Goal: Task Accomplishment & Management: Manage account settings

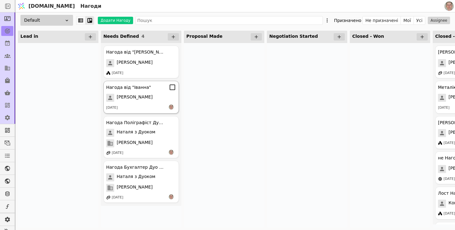
click at [156, 94] on div "Іванна" at bounding box center [141, 98] width 70 height 8
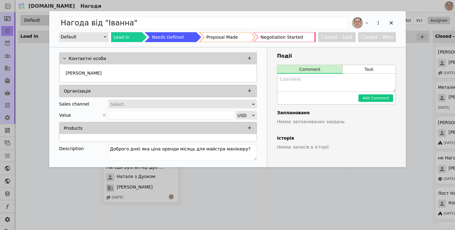
click at [193, 102] on div "Select" at bounding box center [181, 104] width 140 height 9
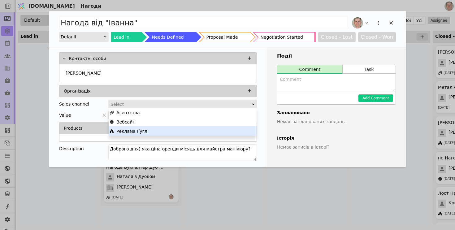
click at [175, 131] on div "Реклама Ґуґл" at bounding box center [183, 131] width 146 height 9
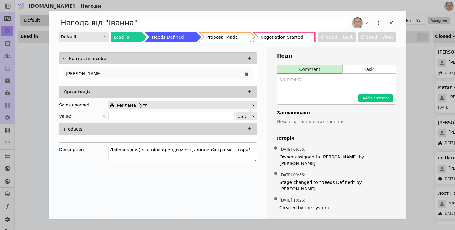
click at [180, 75] on div "Іванна" at bounding box center [158, 73] width 190 height 11
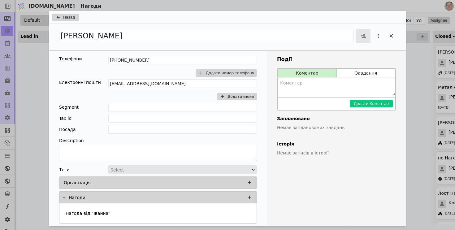
click at [364, 39] on span "Add Opportunity" at bounding box center [364, 36] width 12 height 12
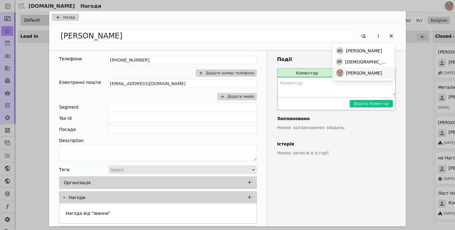
click at [356, 72] on span "Роман Svystun" at bounding box center [364, 73] width 36 height 7
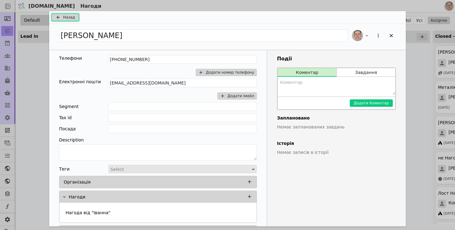
click at [68, 16] on span "Назад" at bounding box center [69, 18] width 12 height 6
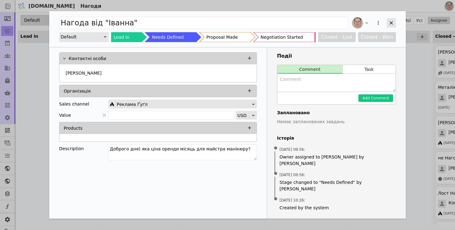
click at [392, 23] on icon "Add Opportunity" at bounding box center [391, 22] width 3 height 3
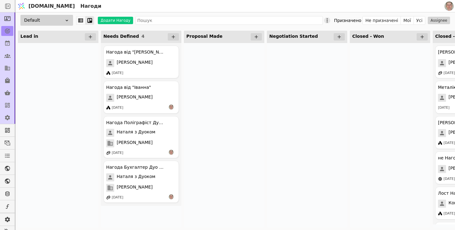
click at [331, 20] on icon at bounding box center [327, 20] width 6 height 6
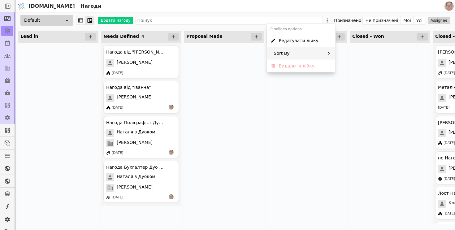
click at [317, 54] on div "Sort By" at bounding box center [301, 53] width 69 height 13
click at [341, 57] on span "Creation time" at bounding box center [345, 56] width 29 height 7
click at [331, 53] on icon at bounding box center [332, 54] width 4 height 4
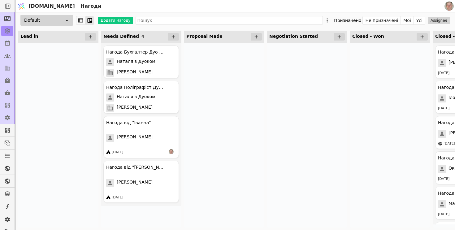
click at [210, 74] on div at bounding box center [224, 135] width 81 height 185
click at [153, 179] on span "Божена Шмотолоха" at bounding box center [135, 183] width 36 height 8
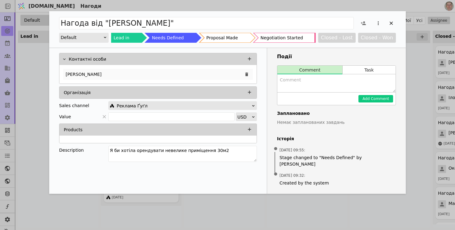
click at [199, 71] on div "Божена Шмотолоха" at bounding box center [158, 74] width 190 height 11
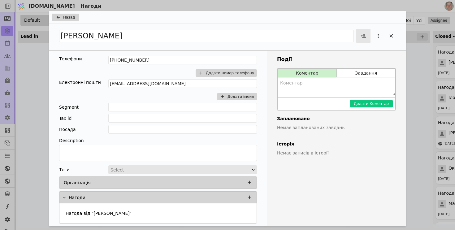
click at [362, 37] on icon "Add Opportunity" at bounding box center [364, 36] width 6 height 6
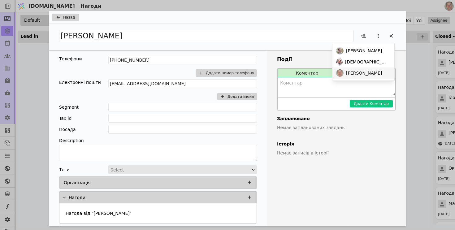
click at [354, 76] on span "Роман Svystun" at bounding box center [364, 73] width 36 height 7
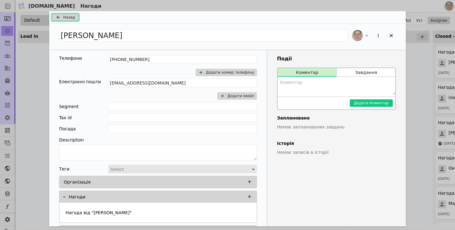
click at [71, 19] on span "Назад" at bounding box center [69, 18] width 12 height 6
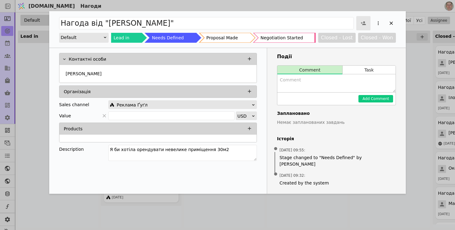
click at [362, 24] on icon "Add Opportunity" at bounding box center [364, 23] width 6 height 6
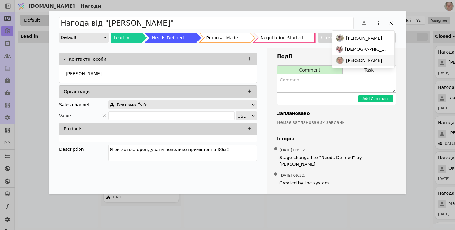
click at [352, 59] on span "Роман Svystun" at bounding box center [364, 60] width 36 height 7
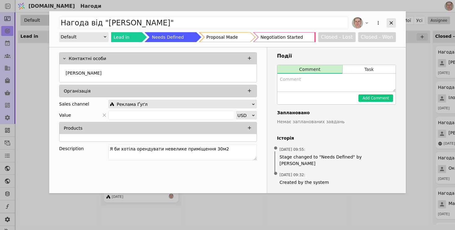
click at [391, 21] on icon "Add Opportunity" at bounding box center [392, 23] width 6 height 6
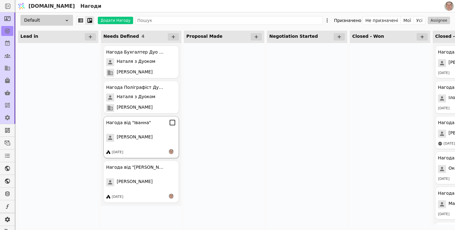
click at [153, 135] on div "Іванна" at bounding box center [141, 138] width 70 height 8
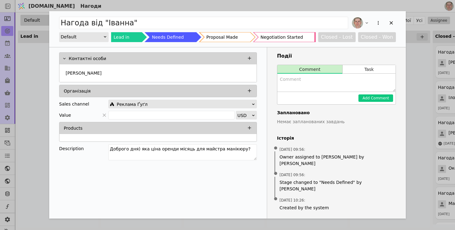
click at [132, 79] on div "Іванна" at bounding box center [157, 73] width 197 height 18
click at [207, 77] on div "Іванна" at bounding box center [158, 73] width 190 height 11
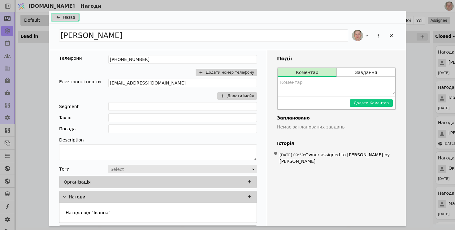
click at [69, 16] on span "Назад" at bounding box center [69, 18] width 12 height 6
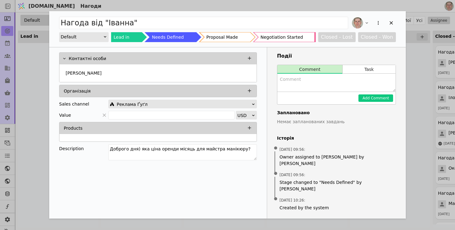
click at [41, 65] on div "Нагода від "Іванна" Default Lead in Needs Defined Proposal Made Negotiation Sta…" at bounding box center [227, 115] width 455 height 230
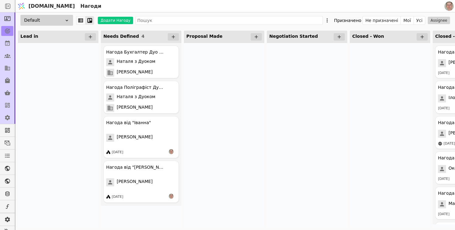
click at [201, 109] on div at bounding box center [224, 135] width 81 height 185
click at [146, 63] on span "Наталя з Дуоком" at bounding box center [136, 62] width 39 height 8
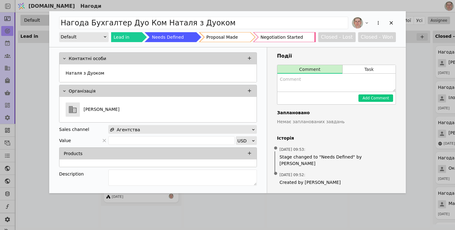
click at [225, 37] on div "Proposal Made" at bounding box center [223, 37] width 32 height 10
click at [392, 22] on icon "Add Opportunity" at bounding box center [392, 23] width 6 height 6
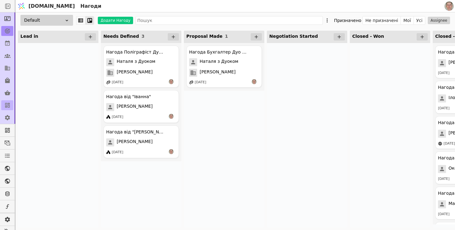
click at [9, 104] on icon at bounding box center [7, 105] width 5 height 5
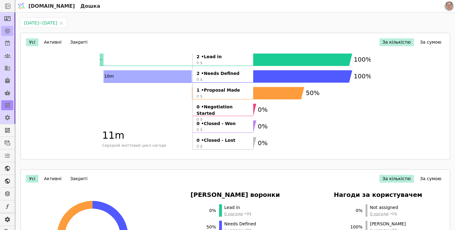
click at [9, 32] on icon at bounding box center [7, 31] width 6 height 6
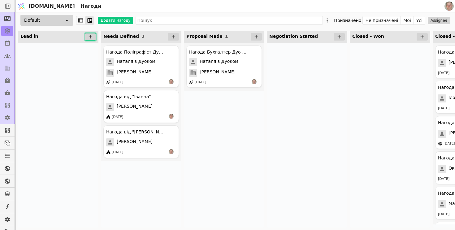
click at [90, 34] on icon at bounding box center [91, 37] width 6 height 6
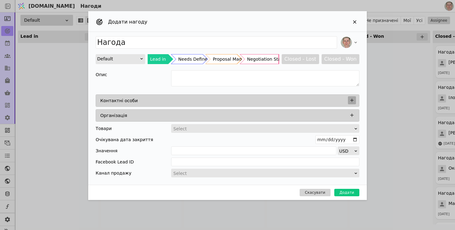
click at [350, 99] on icon "Add Opportunity" at bounding box center [352, 101] width 6 height 6
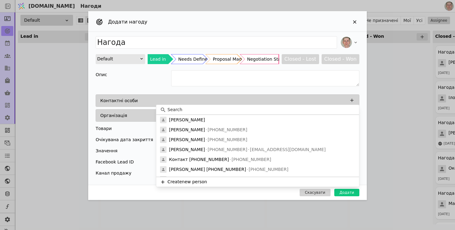
click at [251, 109] on input at bounding box center [262, 110] width 188 height 7
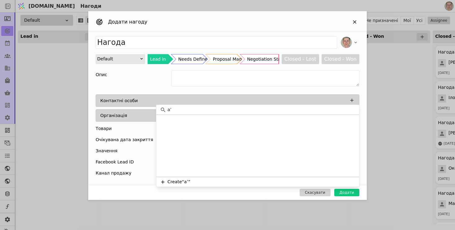
type input "а"
type input "Ната"
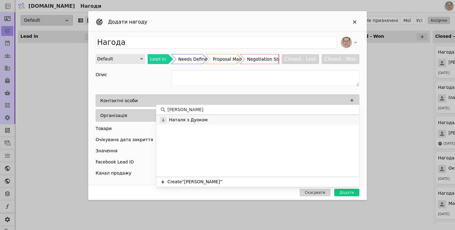
click at [248, 119] on div "Наталя з Дуоком" at bounding box center [257, 120] width 203 height 10
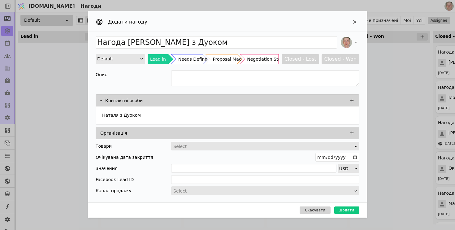
click at [284, 134] on div "Організація" at bounding box center [229, 133] width 258 height 9
click at [353, 133] on icon "Add Opportunity" at bounding box center [352, 133] width 6 height 6
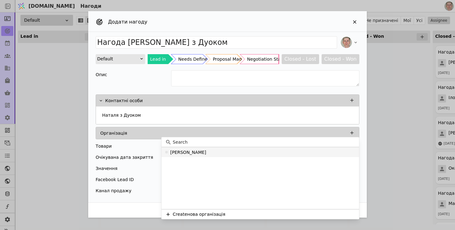
click at [228, 151] on div "Дуо Ком" at bounding box center [261, 152] width 198 height 10
type input "Нагода Дуо Ком Наталя з Дуоком"
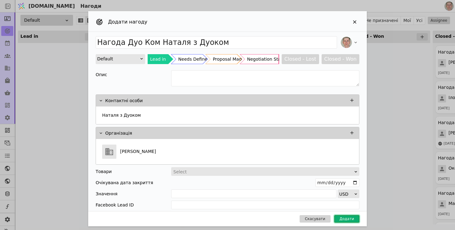
click at [345, 219] on button "Додати" at bounding box center [347, 218] width 25 height 7
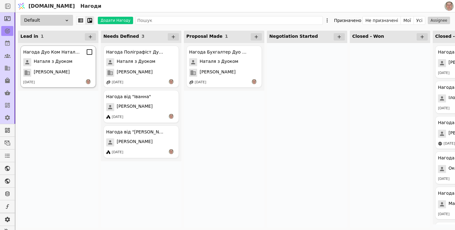
click at [65, 65] on span "Наталя з Дуоком" at bounding box center [53, 62] width 39 height 8
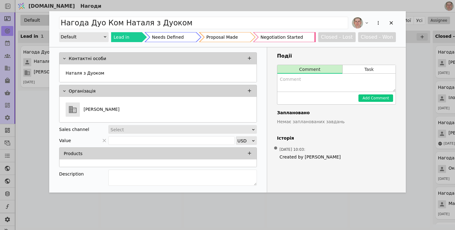
click at [160, 131] on div "Select" at bounding box center [181, 129] width 140 height 9
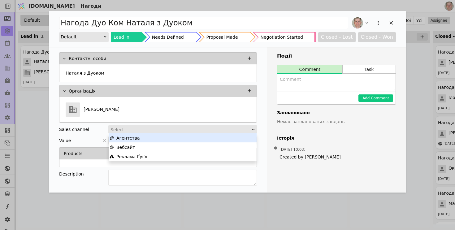
click at [159, 140] on div "Агентства" at bounding box center [183, 138] width 146 height 9
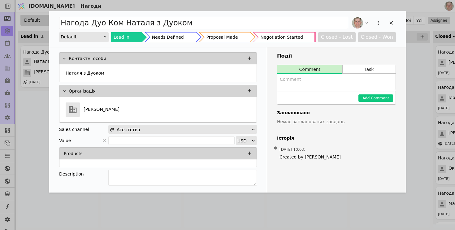
click at [29, 108] on div "Нагода Дуо Ком Наталя з Дуоком Default Lead in Needs Defined Proposal Made Nego…" at bounding box center [227, 115] width 455 height 230
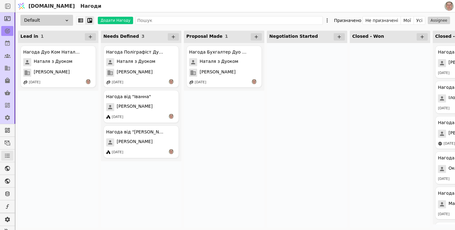
scroll to position [5, 0]
click at [6, 224] on icon at bounding box center [6, 225] width 3 height 3
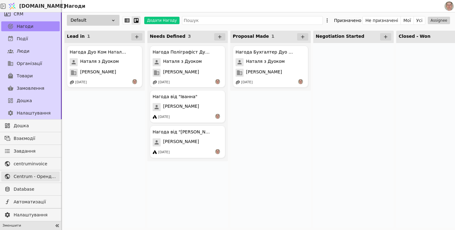
click at [38, 175] on span "Centrum - Оренда офісних приміщень" at bounding box center [35, 176] width 43 height 7
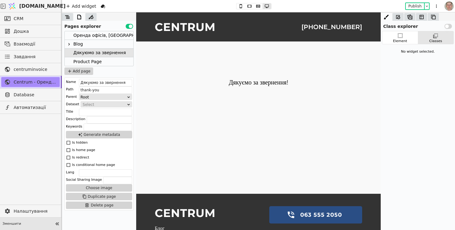
click at [93, 37] on div "Оренда офісів, [GEOGRAPHIC_DATA]" at bounding box center [113, 35] width 81 height 8
click at [83, 42] on div "Blog" at bounding box center [99, 44] width 69 height 9
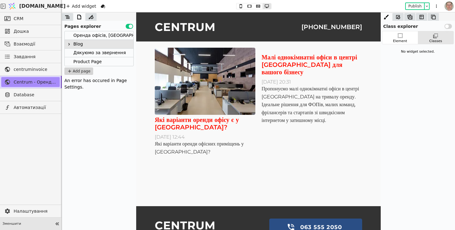
click at [87, 34] on div "Оренда офісів, [GEOGRAPHIC_DATA]" at bounding box center [113, 35] width 81 height 8
click at [91, 52] on div "Дякуюмо за звернення" at bounding box center [99, 53] width 53 height 8
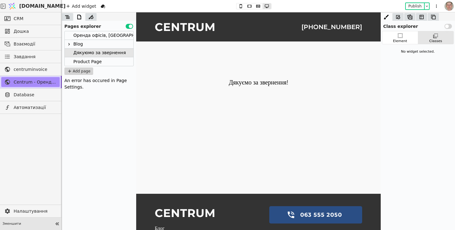
click at [90, 60] on div "Product Page" at bounding box center [87, 61] width 29 height 9
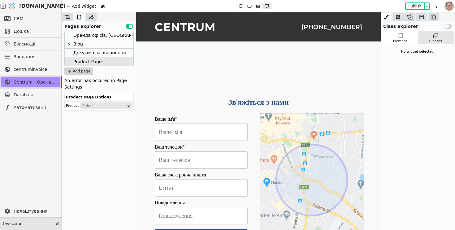
click at [84, 43] on div "Blog" at bounding box center [99, 44] width 69 height 9
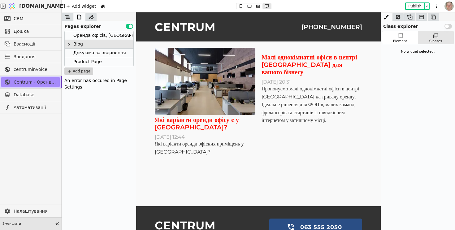
click at [88, 34] on div "Оренда офісів, [GEOGRAPHIC_DATA]" at bounding box center [113, 35] width 81 height 8
